Goal: Task Accomplishment & Management: Use online tool/utility

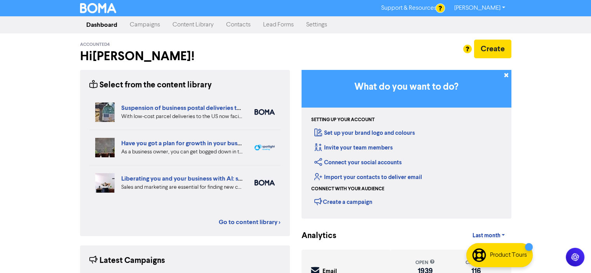
click at [145, 24] on link "Campaigns" at bounding box center [145, 25] width 43 height 16
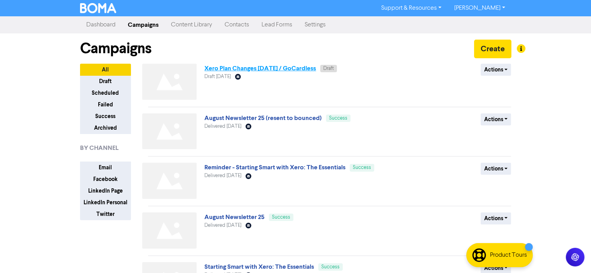
click at [235, 68] on link "Xero Plan Changes [DATE] / GoCardless" at bounding box center [260, 68] width 112 height 8
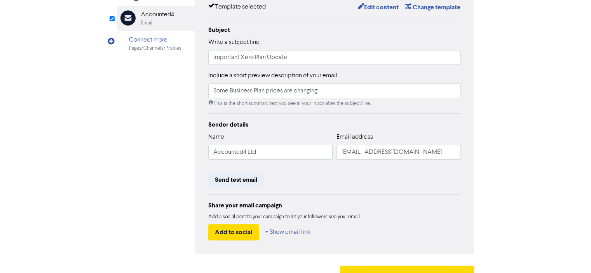
scroll to position [171, 0]
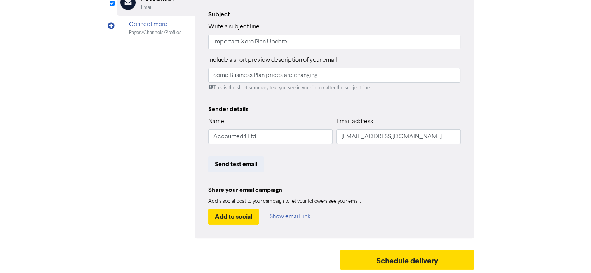
click at [42, 161] on div "content review schedule Exit Review & edit content Campaign: Xero Plan Changes …" at bounding box center [295, 59] width 591 height 428
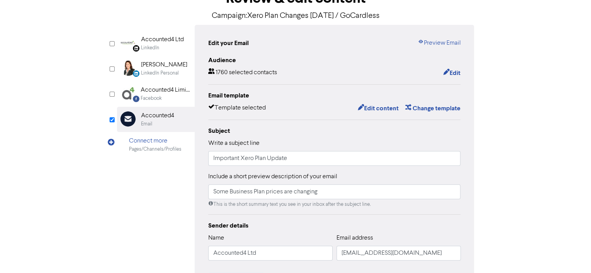
scroll to position [0, 0]
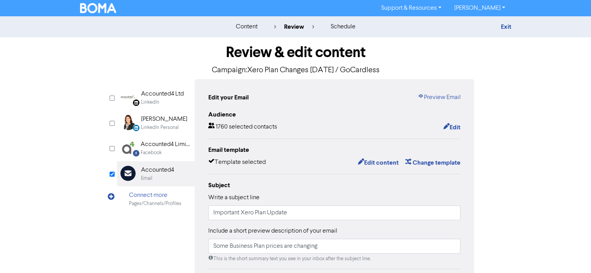
click at [241, 27] on div "content" at bounding box center [246, 26] width 22 height 9
click at [505, 26] on link "Exit" at bounding box center [505, 27] width 10 height 8
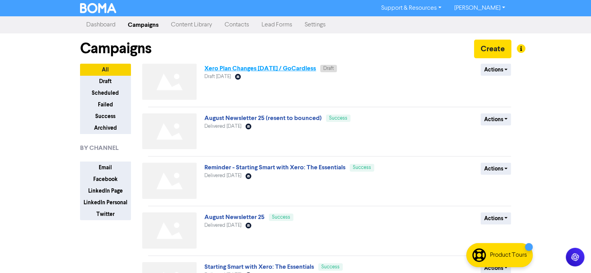
click at [230, 69] on link "Xero Plan Changes [DATE] / GoCardless" at bounding box center [260, 68] width 112 height 8
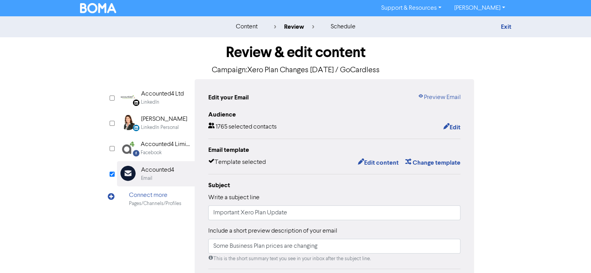
click at [342, 111] on div "Audience" at bounding box center [334, 114] width 253 height 9
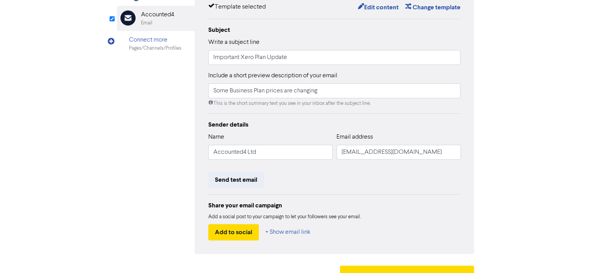
scroll to position [171, 0]
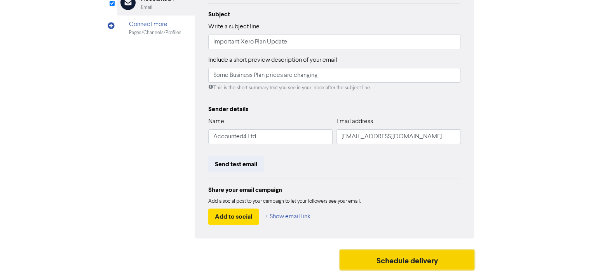
click at [394, 259] on button "Schedule delivery" at bounding box center [407, 259] width 134 height 19
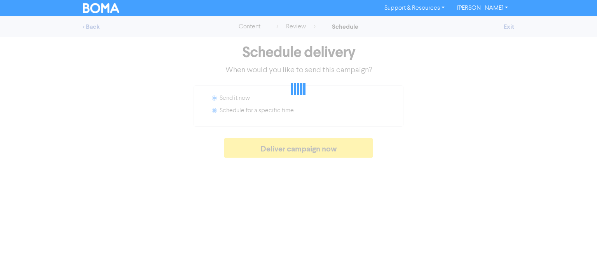
radio input "false"
radio input "true"
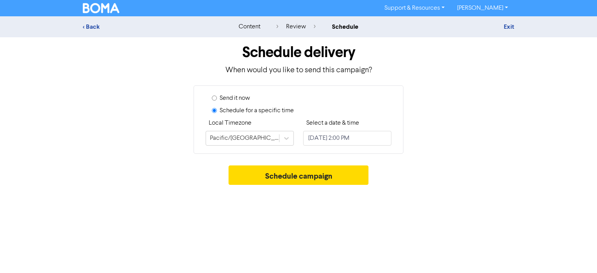
click at [213, 97] on input "Send it now" at bounding box center [214, 98] width 5 height 5
radio input "true"
radio input "false"
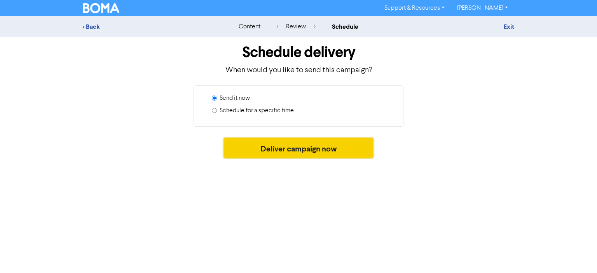
click at [293, 148] on button "Deliver campaign now" at bounding box center [299, 147] width 150 height 19
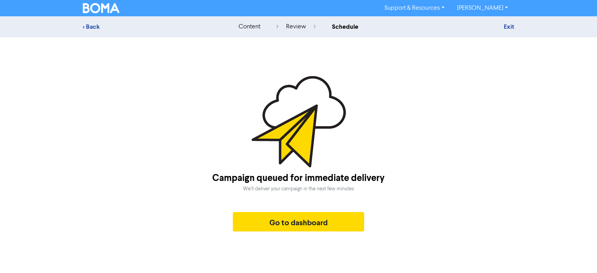
drag, startPoint x: 104, startPoint y: 166, endPoint x: 110, endPoint y: 173, distance: 9.3
click at [104, 166] on div "Campaign queued for immediate delivery We'll deliver your campaign in the next …" at bounding box center [298, 155] width 431 height 159
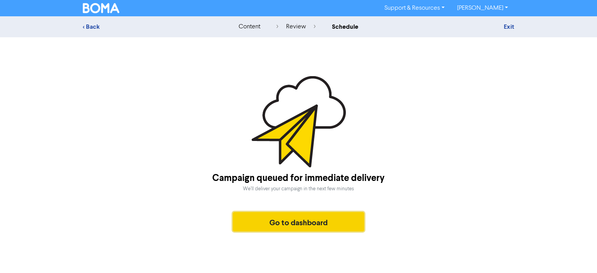
click at [296, 222] on button "Go to dashboard" at bounding box center [298, 221] width 131 height 19
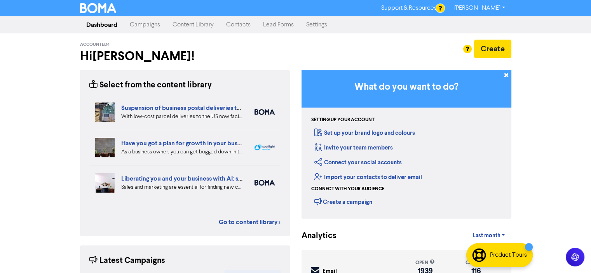
click at [146, 23] on link "Campaigns" at bounding box center [145, 25] width 43 height 16
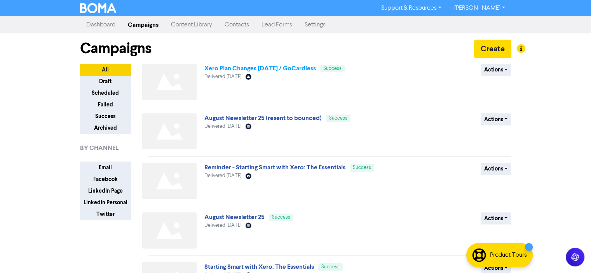
click at [241, 70] on link "Xero Plan Changes [DATE] / GoCardless" at bounding box center [260, 68] width 112 height 8
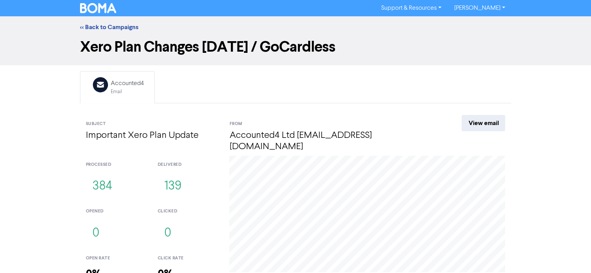
scroll to position [46, 0]
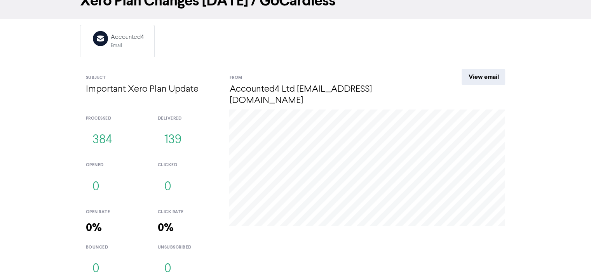
click at [385, 233] on div at bounding box center [367, 198] width 288 height 176
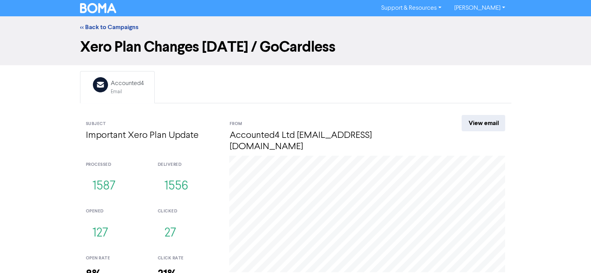
scroll to position [46, 0]
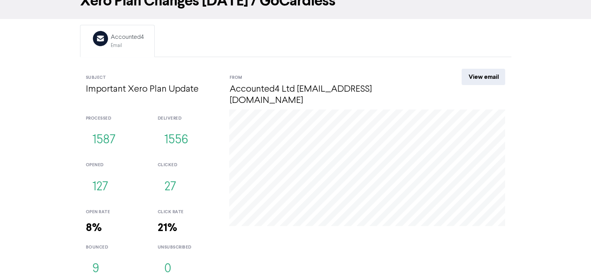
click at [278, 228] on div at bounding box center [367, 198] width 288 height 176
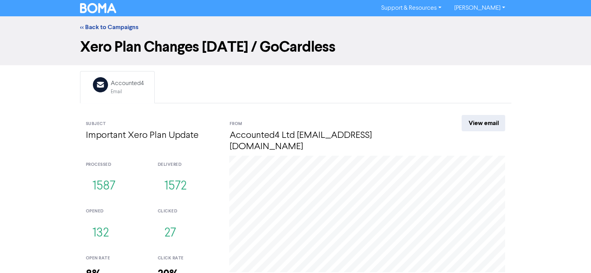
scroll to position [46, 0]
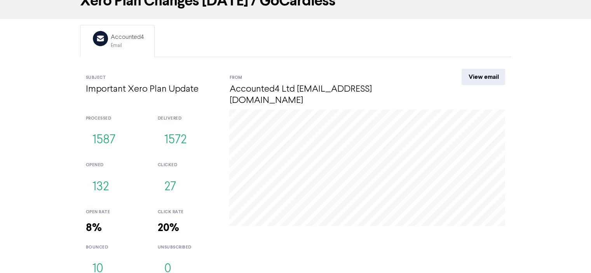
click at [98, 259] on button "10" at bounding box center [98, 269] width 24 height 26
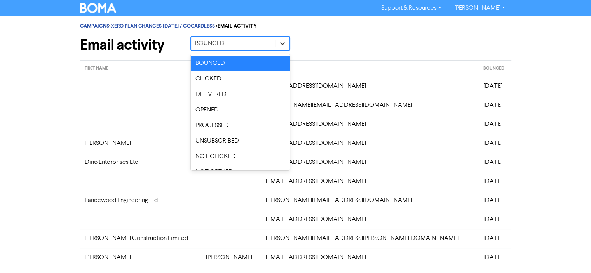
click at [284, 42] on icon at bounding box center [283, 44] width 8 height 8
click at [204, 80] on div "CLICKED" at bounding box center [240, 79] width 99 height 16
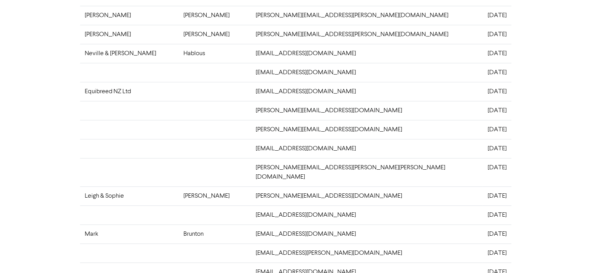
scroll to position [231, 0]
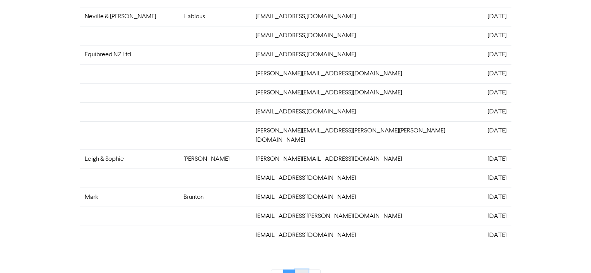
click at [300, 270] on link "2" at bounding box center [301, 277] width 13 height 15
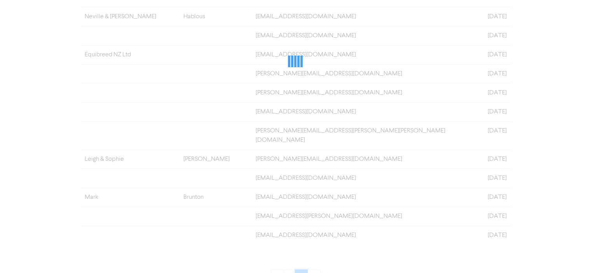
scroll to position [0, 0]
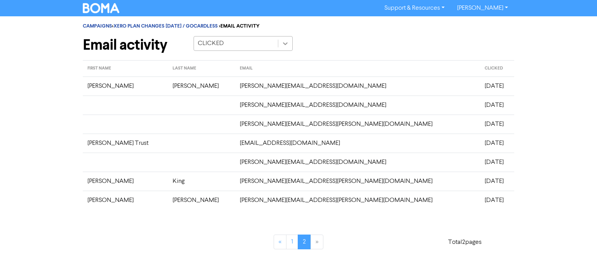
click at [285, 44] on icon at bounding box center [285, 44] width 8 height 8
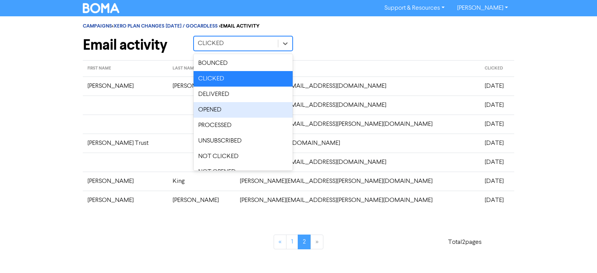
click at [214, 110] on div "OPENED" at bounding box center [242, 110] width 99 height 16
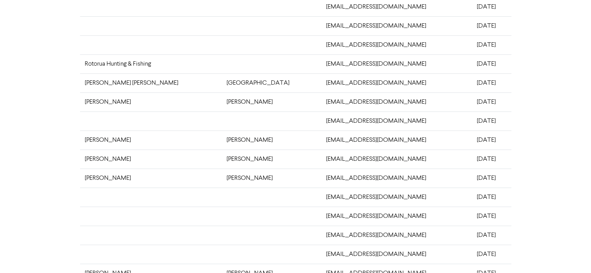
scroll to position [231, 0]
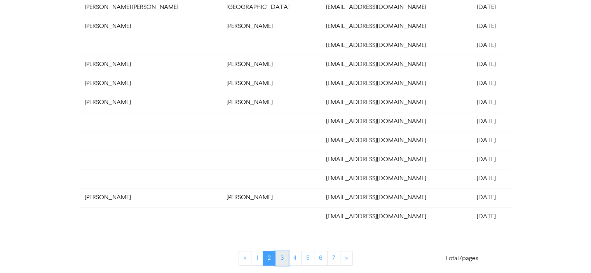
click at [280, 256] on link "3" at bounding box center [281, 258] width 13 height 15
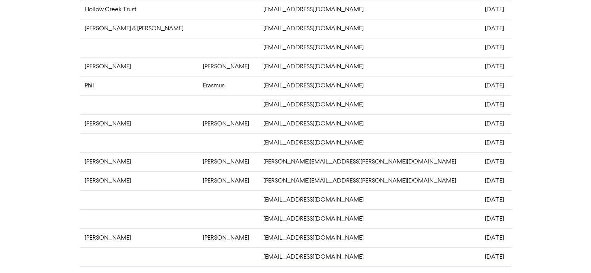
scroll to position [0, 0]
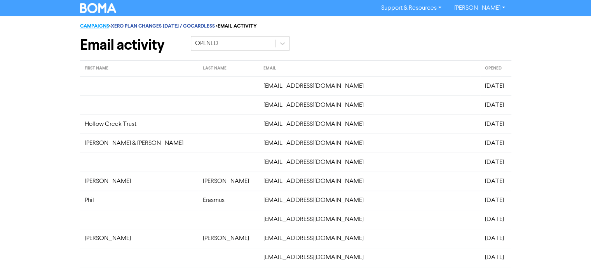
click at [98, 25] on link "CAMPAIGNS" at bounding box center [94, 26] width 29 height 6
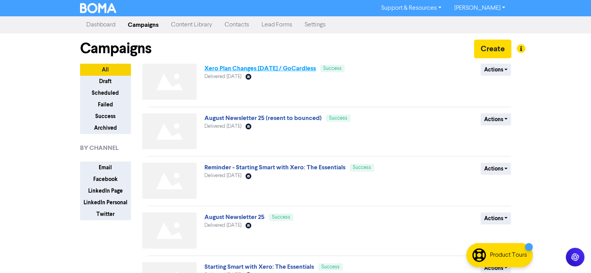
click at [244, 68] on link "Xero Plan Changes [DATE] / GoCardless" at bounding box center [260, 68] width 112 height 8
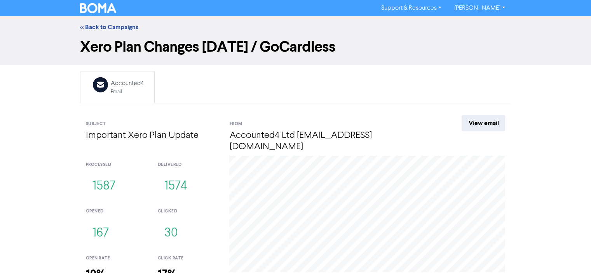
click at [540, 140] on div "<< Back to Campaigns Xero Plan Changes Sept 2025 / GoCardless Email Created wit…" at bounding box center [295, 173] width 591 height 315
click at [45, 219] on div "<< Back to Campaigns Xero Plan Changes Sept 2025 / GoCardless Email Created wit…" at bounding box center [295, 173] width 591 height 315
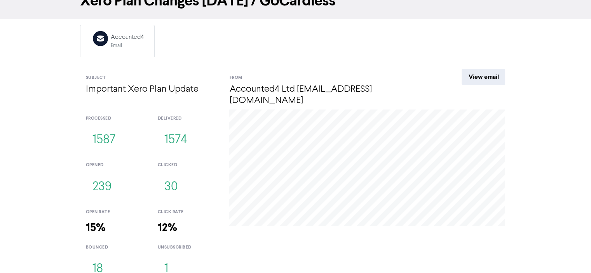
click at [98, 256] on button "18" at bounding box center [98, 269] width 24 height 26
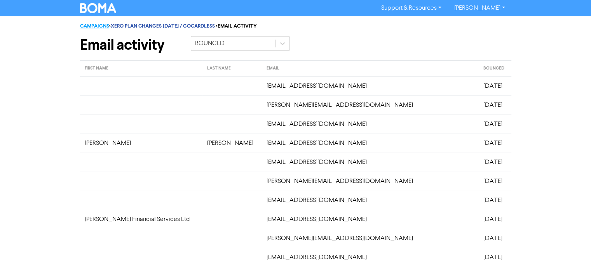
click at [105, 26] on link "CAMPAIGNS" at bounding box center [94, 26] width 29 height 6
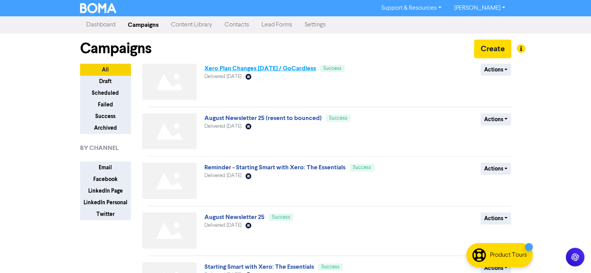
click at [246, 69] on link "Xero Plan Changes [DATE] / GoCardless" at bounding box center [260, 68] width 112 height 8
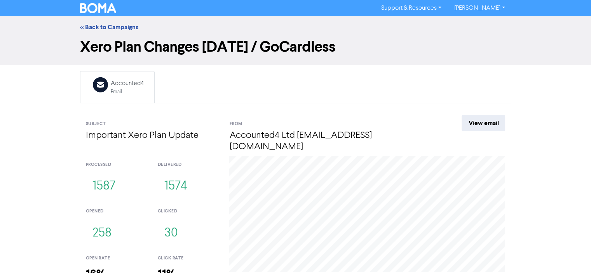
scroll to position [46, 0]
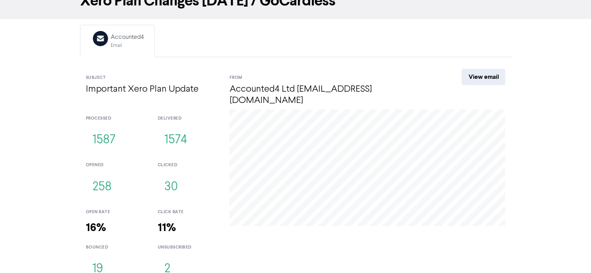
click at [166, 261] on button "2" at bounding box center [166, 269] width 19 height 26
